Goal: Information Seeking & Learning: Learn about a topic

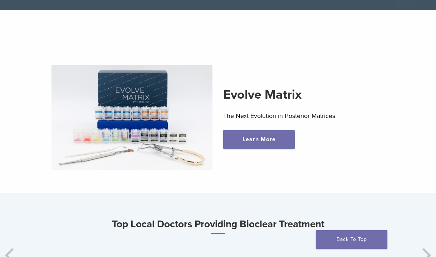
scroll to position [179, 0]
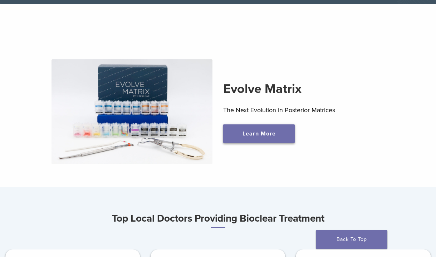
click at [259, 136] on link "Learn More" at bounding box center [258, 133] width 71 height 19
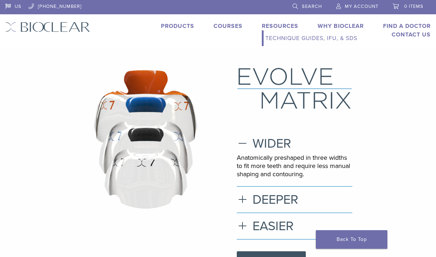
click at [272, 28] on link "Resources" at bounding box center [280, 26] width 36 height 7
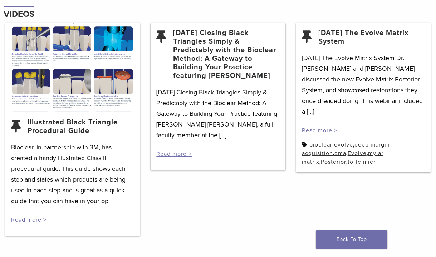
scroll to position [1036, 0]
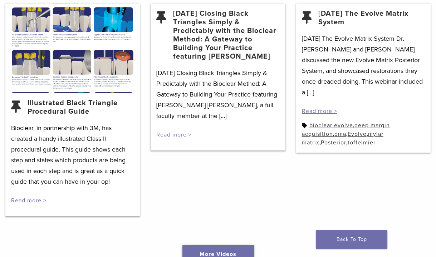
click at [223, 245] on link "More Videos" at bounding box center [217, 254] width 71 height 19
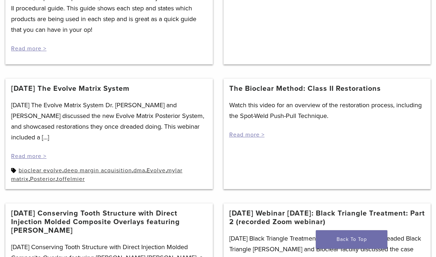
scroll to position [286, 0]
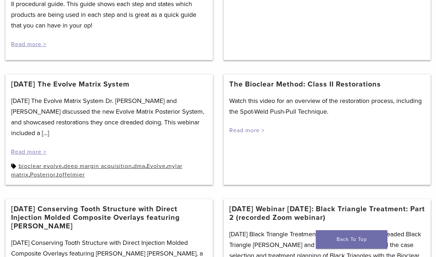
click at [254, 131] on link "Read more >" at bounding box center [246, 130] width 35 height 7
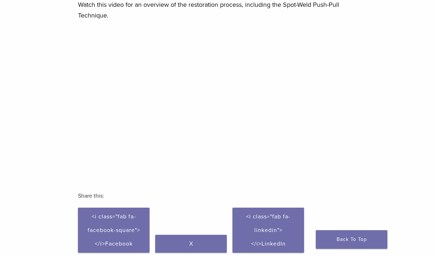
scroll to position [107, 0]
